Goal: Task Accomplishment & Management: Use online tool/utility

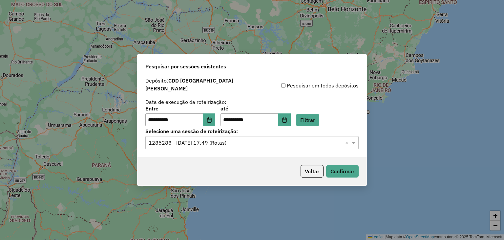
click at [307, 141] on input "text" at bounding box center [246, 143] width 194 height 8
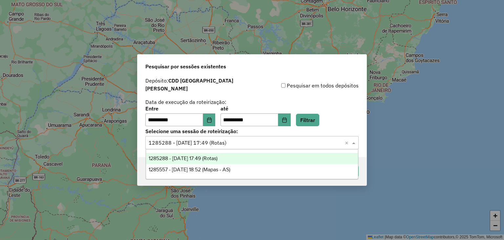
click at [269, 88] on div "Pesquisar em todos depósitos" at bounding box center [305, 85] width 107 height 8
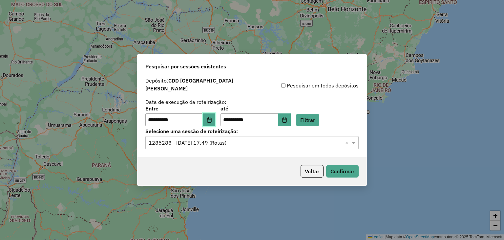
click at [212, 117] on icon "Choose Date" at bounding box center [209, 119] width 5 height 5
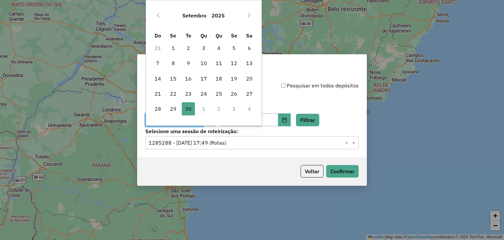
click at [202, 109] on td "1" at bounding box center [203, 108] width 15 height 15
click at [250, 14] on icon "Next Month" at bounding box center [249, 15] width 3 height 5
click at [207, 46] on span "1" at bounding box center [203, 47] width 13 height 13
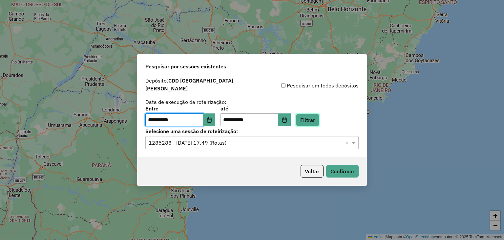
click at [317, 118] on button "Filtrar" at bounding box center [307, 120] width 23 height 12
click at [266, 142] on input "text" at bounding box center [246, 143] width 194 height 8
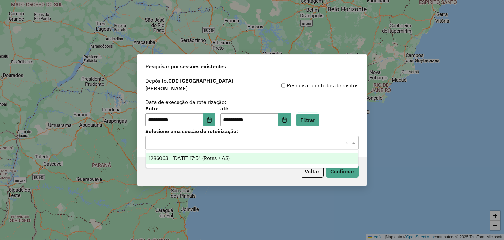
click at [248, 158] on div "1286063 - 01/10/2025 17:54 (Rotas + AS)" at bounding box center [252, 158] width 212 height 11
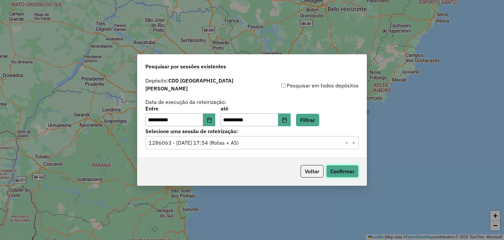
click at [342, 167] on button "Confirmar" at bounding box center [342, 171] width 33 height 12
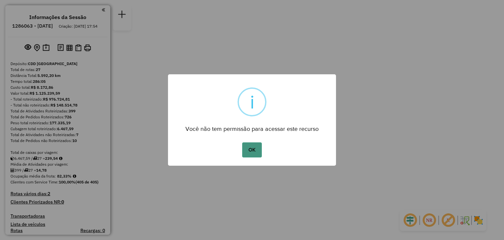
click at [252, 144] on button "OK" at bounding box center [251, 149] width 19 height 15
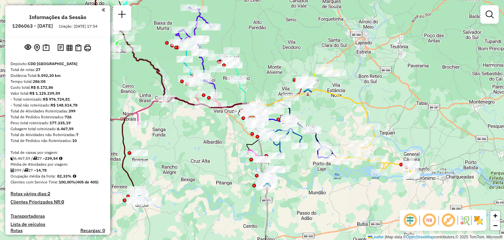
drag, startPoint x: 210, startPoint y: 142, endPoint x: 230, endPoint y: 151, distance: 22.3
click at [230, 151] on div "Janela de atendimento Grade de atendimento Capacidade Transportadoras Veículos …" at bounding box center [252, 120] width 504 height 240
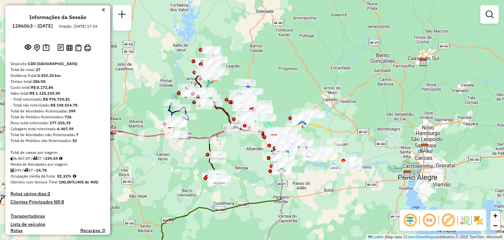
drag, startPoint x: 246, startPoint y: 173, endPoint x: 259, endPoint y: 163, distance: 16.4
click at [259, 163] on div "Janela de atendimento Grade de atendimento Capacidade Transportadoras Veículos …" at bounding box center [252, 120] width 504 height 240
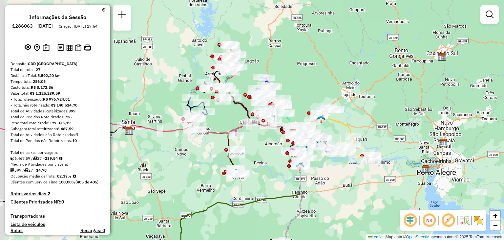
drag, startPoint x: 251, startPoint y: 163, endPoint x: 269, endPoint y: 158, distance: 18.7
click at [269, 159] on div "Janela de atendimento Grade de atendimento Capacidade Transportadoras Veículos …" at bounding box center [252, 120] width 504 height 240
